Goal: Find specific page/section: Find specific page/section

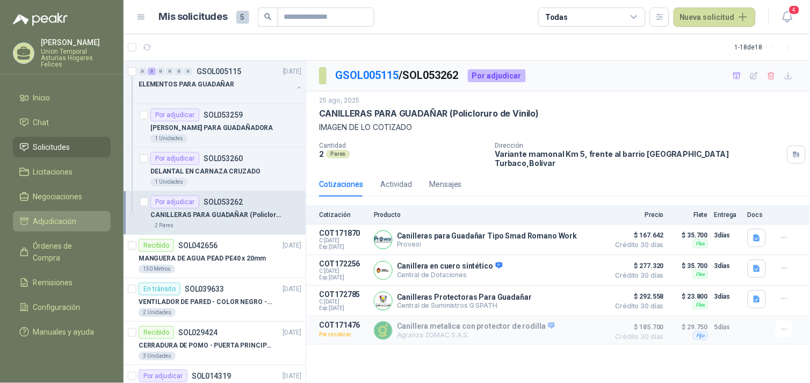
click at [58, 221] on span "Adjudicación" at bounding box center [55, 221] width 44 height 12
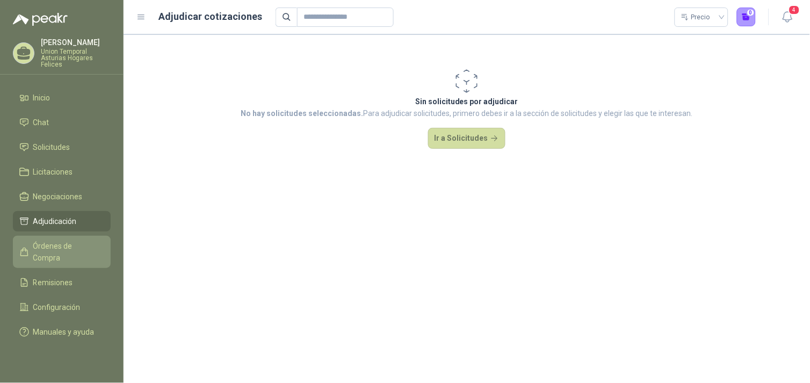
click at [58, 247] on span "Órdenes de Compra" at bounding box center [66, 252] width 67 height 24
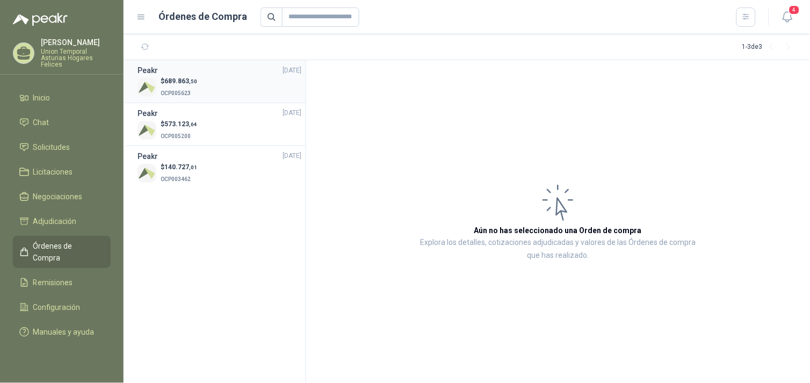
click at [219, 87] on div "$ 689.863 ,50 OCP005623" at bounding box center [220, 87] width 164 height 22
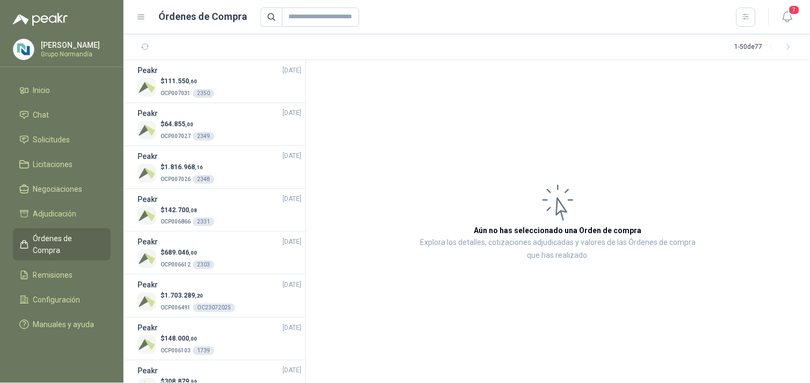
click at [49, 235] on span "Órdenes de Compra" at bounding box center [66, 245] width 67 height 24
click at [249, 89] on div "$ 111.550 ,60 OCP007031 2350" at bounding box center [220, 87] width 164 height 22
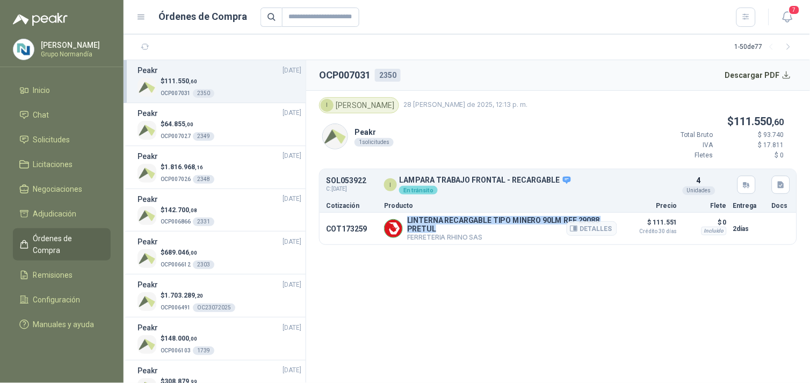
drag, startPoint x: 407, startPoint y: 218, endPoint x: 435, endPoint y: 228, distance: 30.1
click at [435, 228] on p "LINTERNA RECARGABLE TIPO MINERO 90LM REF 29088 PRETUL" at bounding box center [512, 224] width 210 height 17
copy p "LINTERNA RECARGABLE TIPO MINERO 90LM REF 29088 PRETUL"
